Goal: Manage account settings

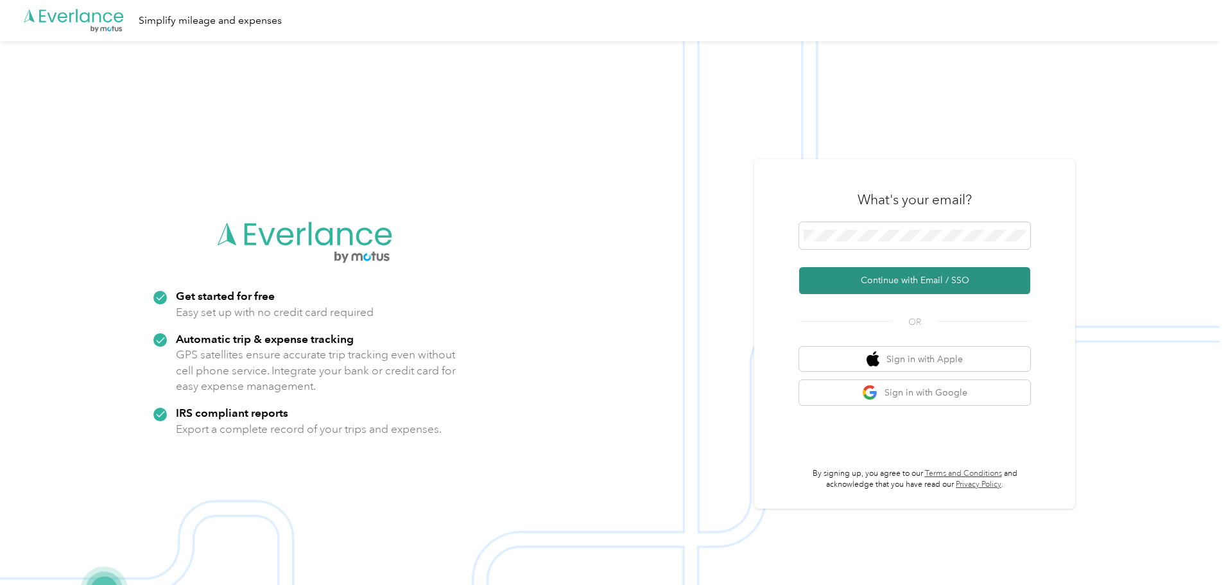
click at [922, 283] on button "Continue with Email / SSO" at bounding box center [914, 280] width 231 height 27
click at [839, 275] on button "Continue with Email / SSO" at bounding box center [914, 280] width 231 height 27
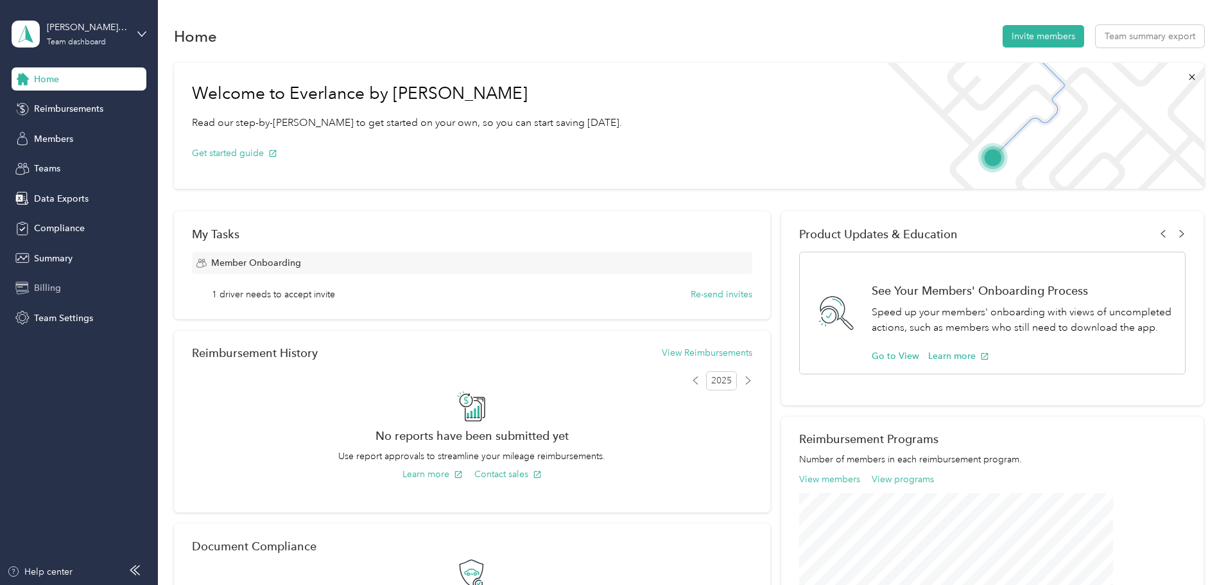
click at [51, 293] on span "Billing" at bounding box center [47, 287] width 27 height 13
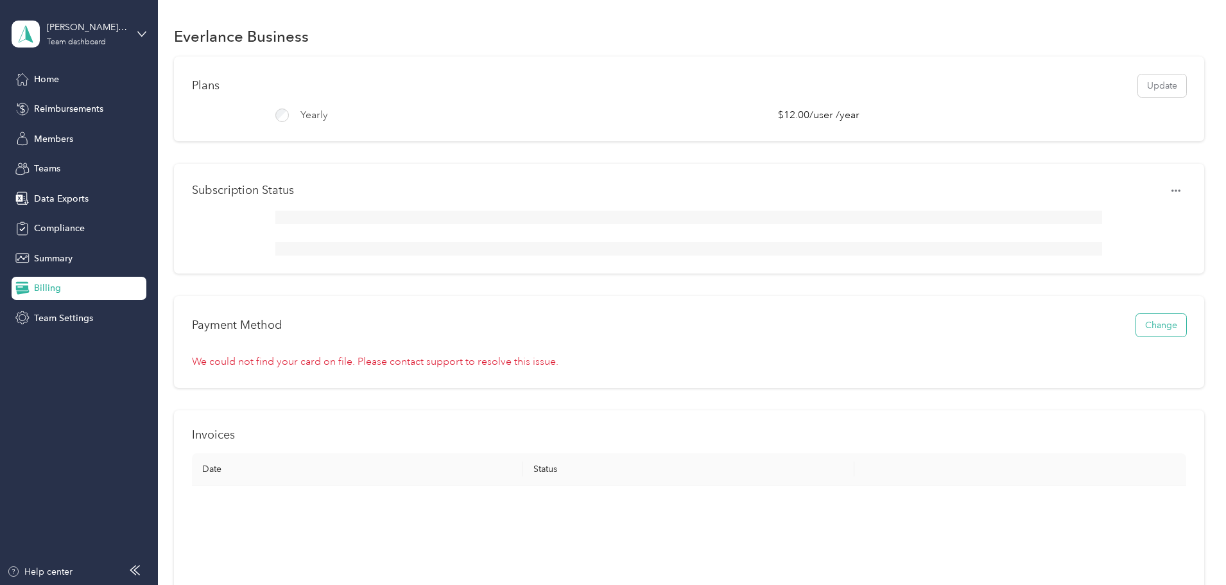
click at [1136, 331] on button "Change" at bounding box center [1161, 325] width 50 height 22
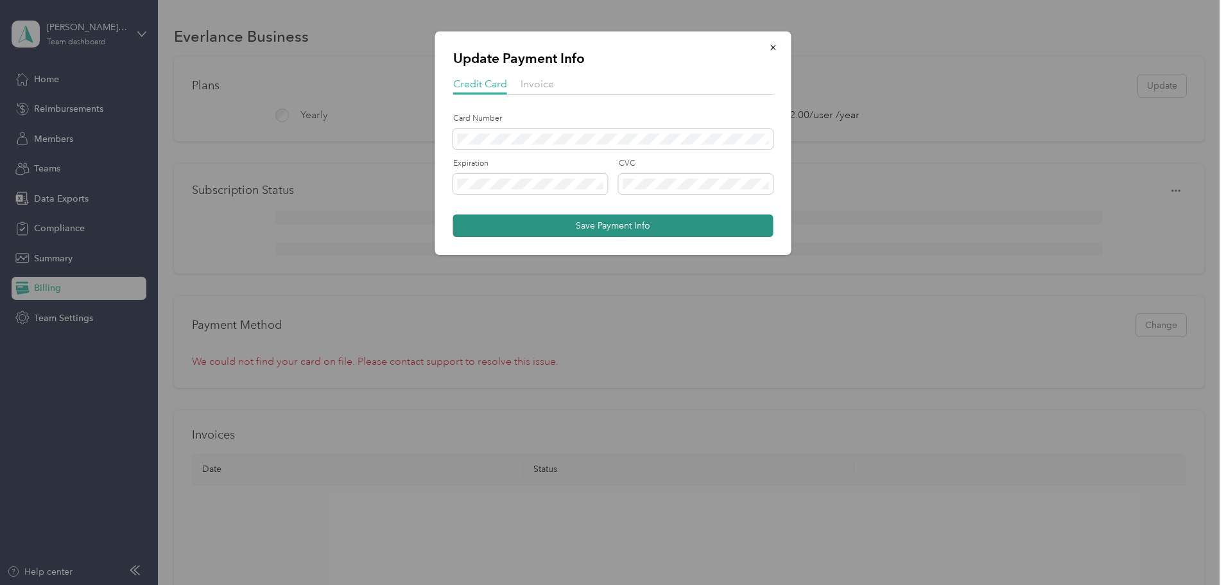
click at [510, 222] on button "Save Payment Info" at bounding box center [613, 225] width 320 height 22
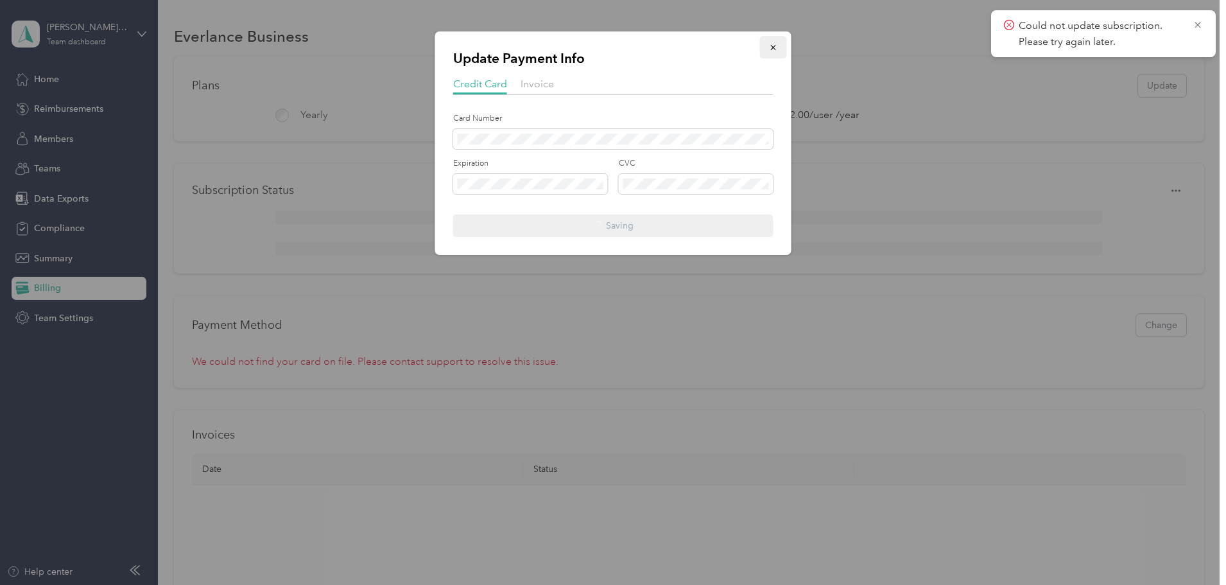
click at [771, 49] on icon "button" at bounding box center [772, 47] width 5 height 5
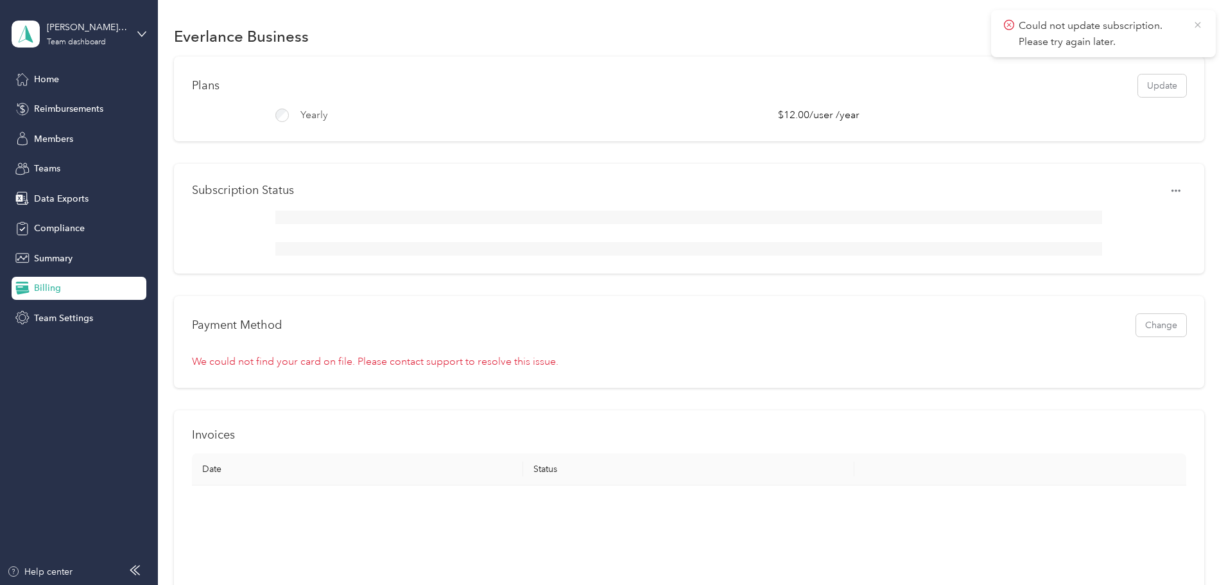
click at [1198, 22] on icon at bounding box center [1197, 25] width 10 height 12
